Goal: Complete application form

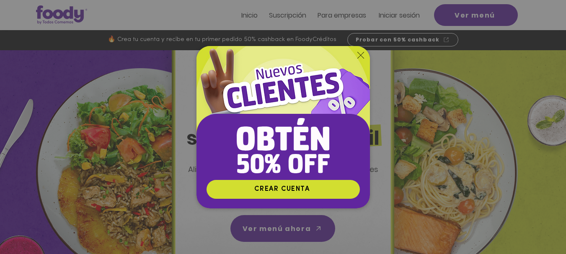
click at [360, 57] on icon "Volver al sitio" at bounding box center [360, 55] width 7 height 7
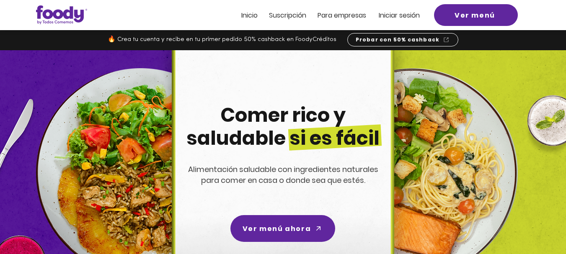
click at [121, 12] on div at bounding box center [283, 15] width 566 height 30
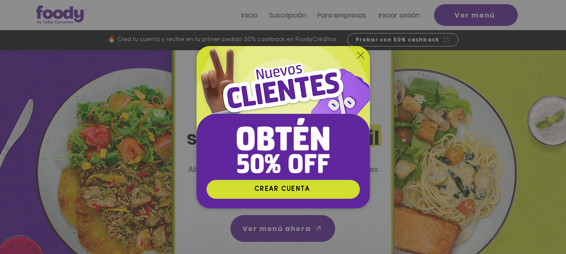
click at [144, 12] on div "Nuevos suscriptores 50% off" at bounding box center [283, 127] width 566 height 254
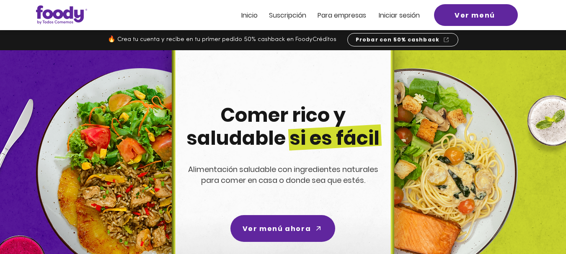
click at [345, 14] on span "ra empresas" at bounding box center [345, 15] width 41 height 10
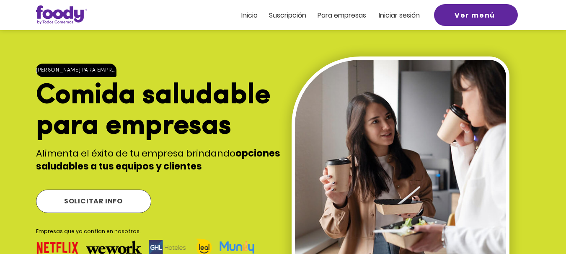
click at [102, 196] on span "SOLICITAR INFO" at bounding box center [93, 201] width 59 height 10
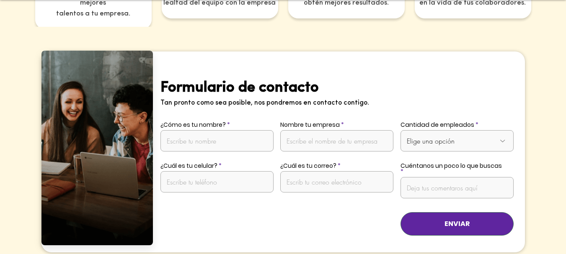
scroll to position [1651, 0]
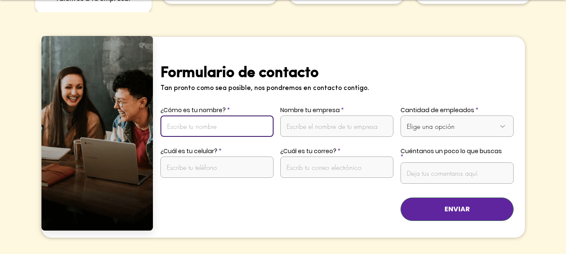
click at [205, 116] on input "¿Cómo es tu nombre?" at bounding box center [216, 126] width 113 height 21
type input "Jairo Dávila"
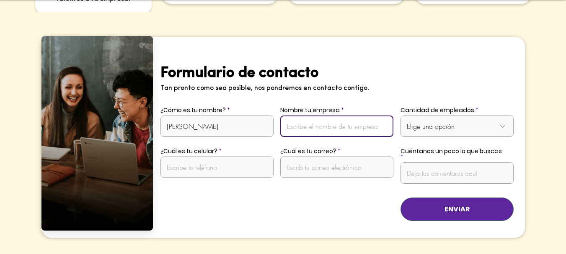
click at [316, 116] on input "Nombre tu empresa" at bounding box center [336, 126] width 113 height 21
type input "DARVEN SAS"
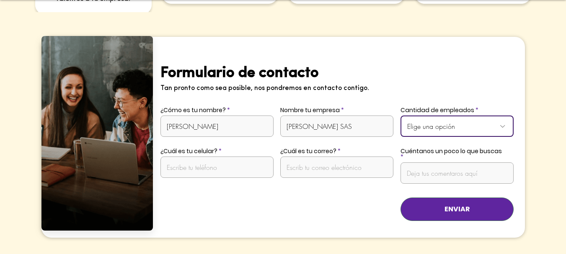
click at [504, 116] on select "Elige una opción De 1 a 10 empleados De 11 a 20 empleados De 21 a 50 empleados …" at bounding box center [456, 126] width 113 height 21
select select "Más de 50 empleados"
click at [400, 116] on select "Elige una opción De 1 a 10 empleados De 11 a 20 empleados De 21 a 50 empleados …" at bounding box center [456, 126] width 113 height 21
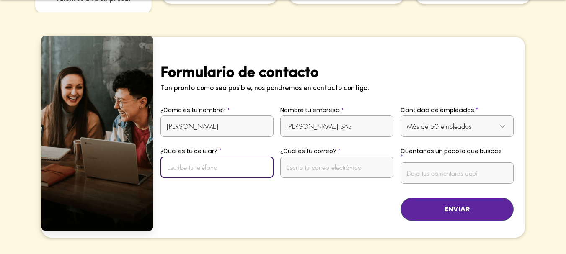
click at [194, 157] on input "¿Cuál es tu celular?" at bounding box center [216, 167] width 113 height 21
type input "3104401164"
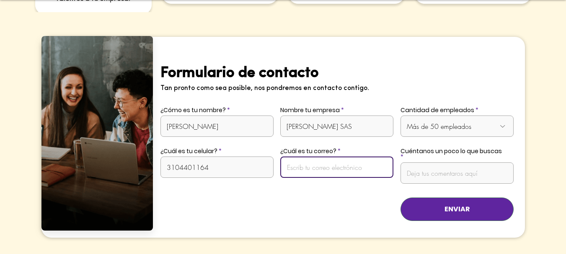
click at [304, 157] on input "¿Cuál es tu correo?" at bounding box center [336, 167] width 113 height 21
type input "jairo.davila@darven.com.co"
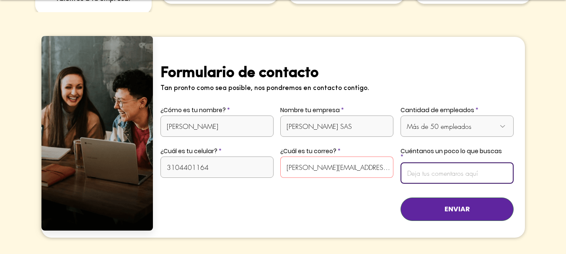
click at [425, 163] on input "Cuéntanos un poco lo que buscas" at bounding box center [456, 173] width 113 height 21
type input "Q"
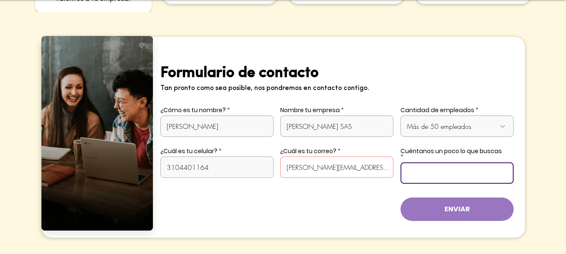
scroll to position [0, 140]
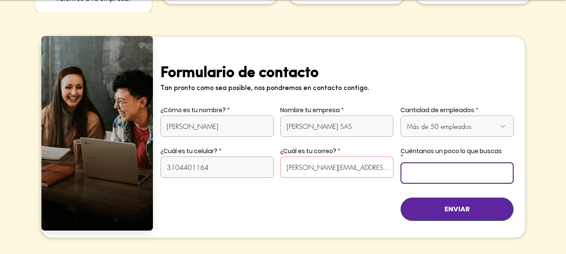
click at [468, 163] on input "Somos una empresa de vending machine (Dispensadoras automaticas) anivel naciona…" at bounding box center [456, 173] width 113 height 21
click at [510, 163] on input "Somos una empresa de vending machine (Dispensadoras automaticas) a nivel nacion…" at bounding box center [456, 173] width 113 height 21
drag, startPoint x: 511, startPoint y: 155, endPoint x: 343, endPoint y: 153, distance: 168.4
click at [343, 153] on div "Formulario de contacto Tan pronto como sea posible, nos pondremos en contacto c…" at bounding box center [339, 137] width 372 height 201
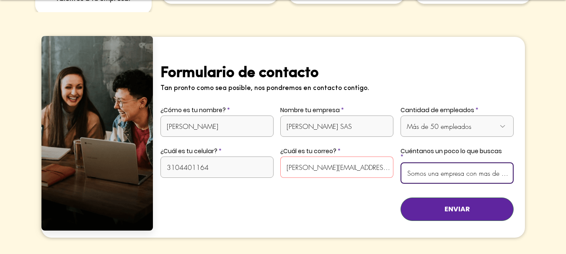
click at [444, 163] on input "Somos una empresa con mas de 14 años de experiencia operando maquinas vending (…" at bounding box center [456, 173] width 113 height 21
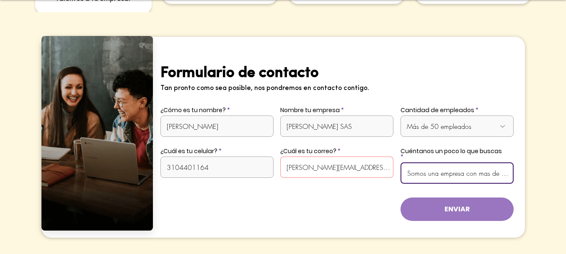
type input "Somos una empresa con mas de 14 años de experiencia operando maquinas vending (…"
click at [447, 198] on button "ENVIAR" at bounding box center [456, 209] width 113 height 23
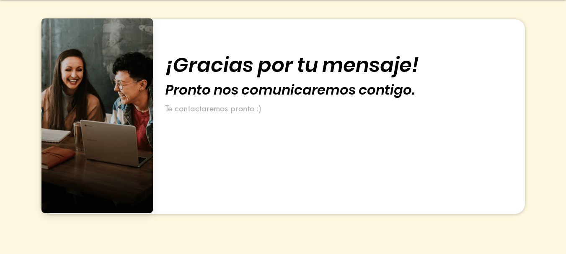
scroll to position [1675, 0]
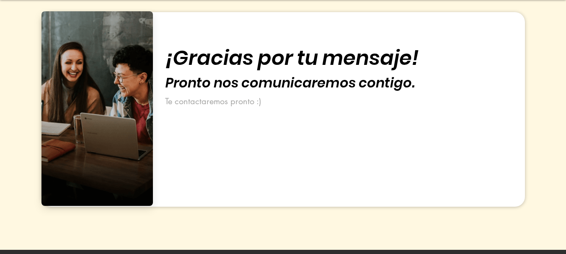
click at [544, 122] on div "main content" at bounding box center [283, 118] width 566 height 263
